Goal: Entertainment & Leisure: Browse casually

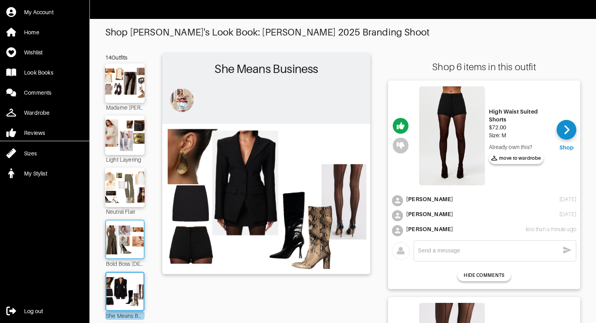
click at [126, 238] on img at bounding box center [125, 239] width 43 height 30
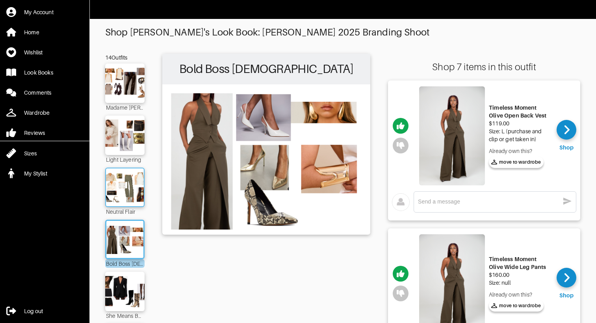
click at [128, 196] on img at bounding box center [125, 187] width 43 height 30
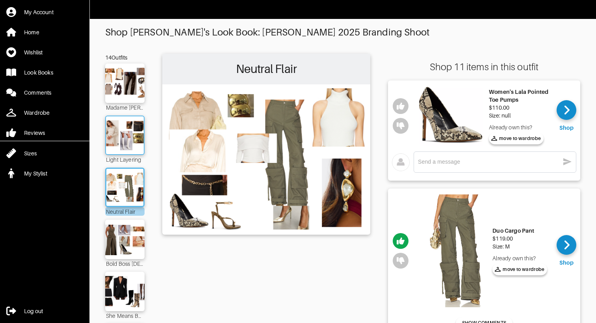
click at [138, 137] on img at bounding box center [125, 135] width 43 height 30
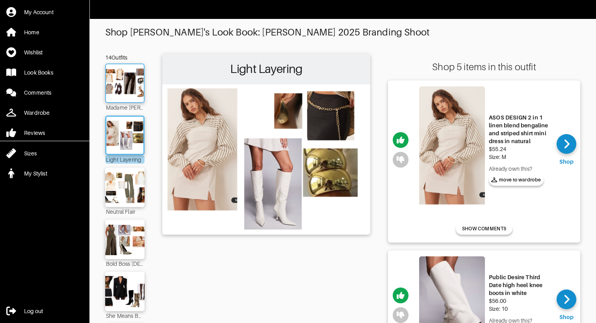
click at [137, 85] on img at bounding box center [125, 83] width 43 height 30
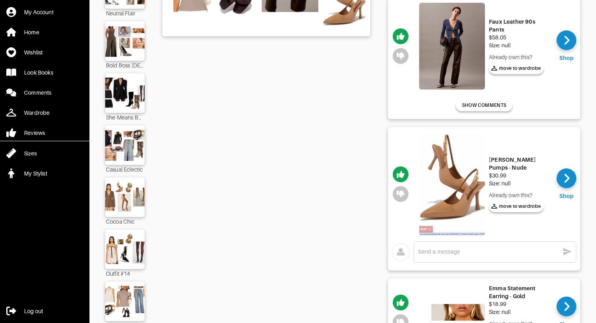
scroll to position [239, 0]
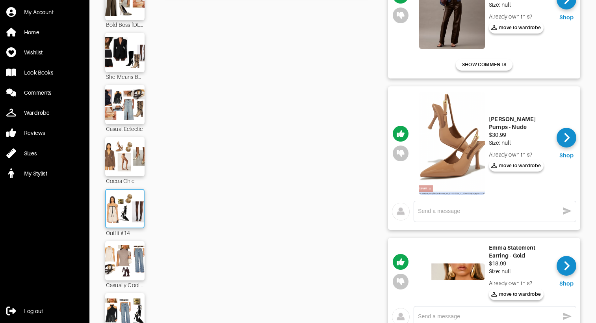
click at [140, 199] on img at bounding box center [125, 208] width 43 height 30
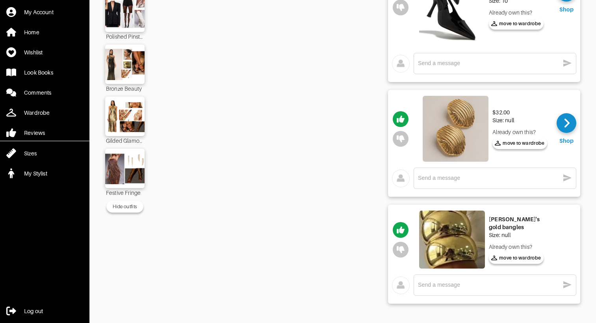
scroll to position [590, 0]
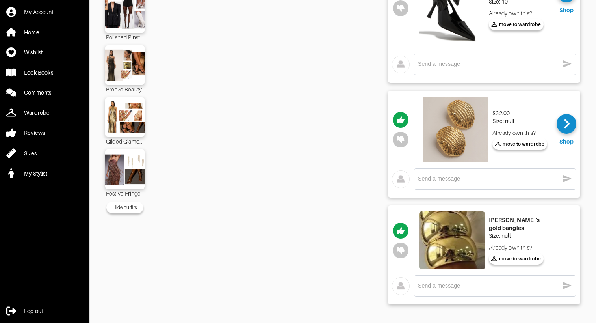
click at [448, 126] on img at bounding box center [456, 130] width 66 height 66
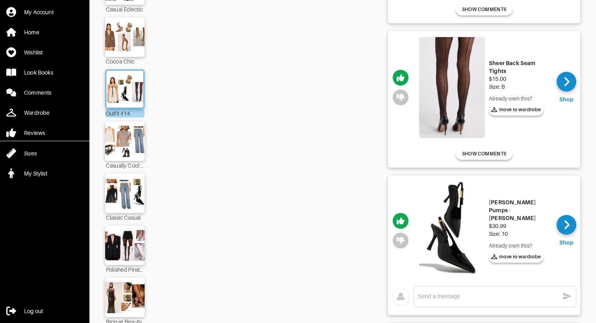
scroll to position [351, 0]
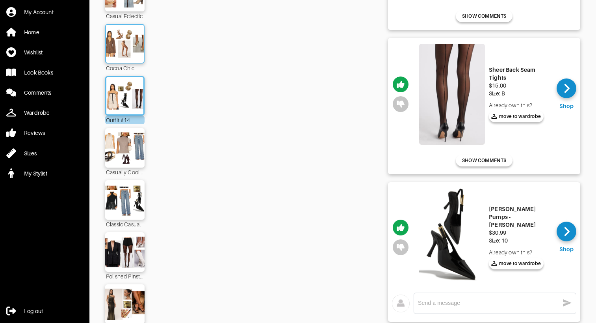
click at [128, 50] on img at bounding box center [125, 44] width 43 height 30
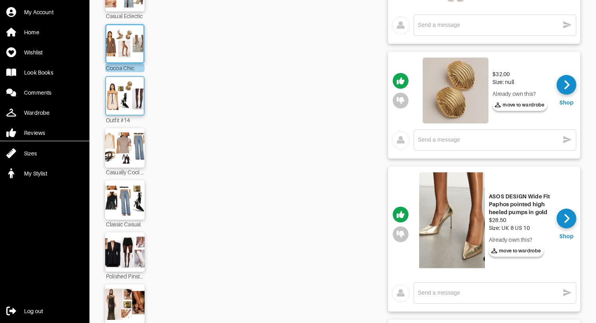
click at [120, 89] on img at bounding box center [125, 96] width 43 height 30
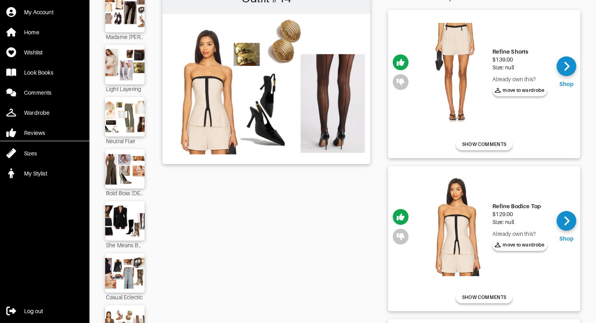
scroll to position [114, 0]
